Goal: Find specific page/section

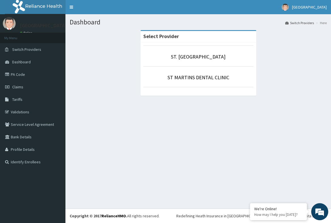
click at [189, 60] on p "ST. [GEOGRAPHIC_DATA]" at bounding box center [198, 56] width 110 height 7
click at [210, 58] on link "ST. [GEOGRAPHIC_DATA]" at bounding box center [198, 57] width 55 height 7
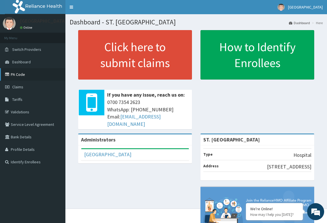
click at [22, 75] on link "PA Code" at bounding box center [32, 74] width 65 height 13
